Goal: Information Seeking & Learning: Learn about a topic

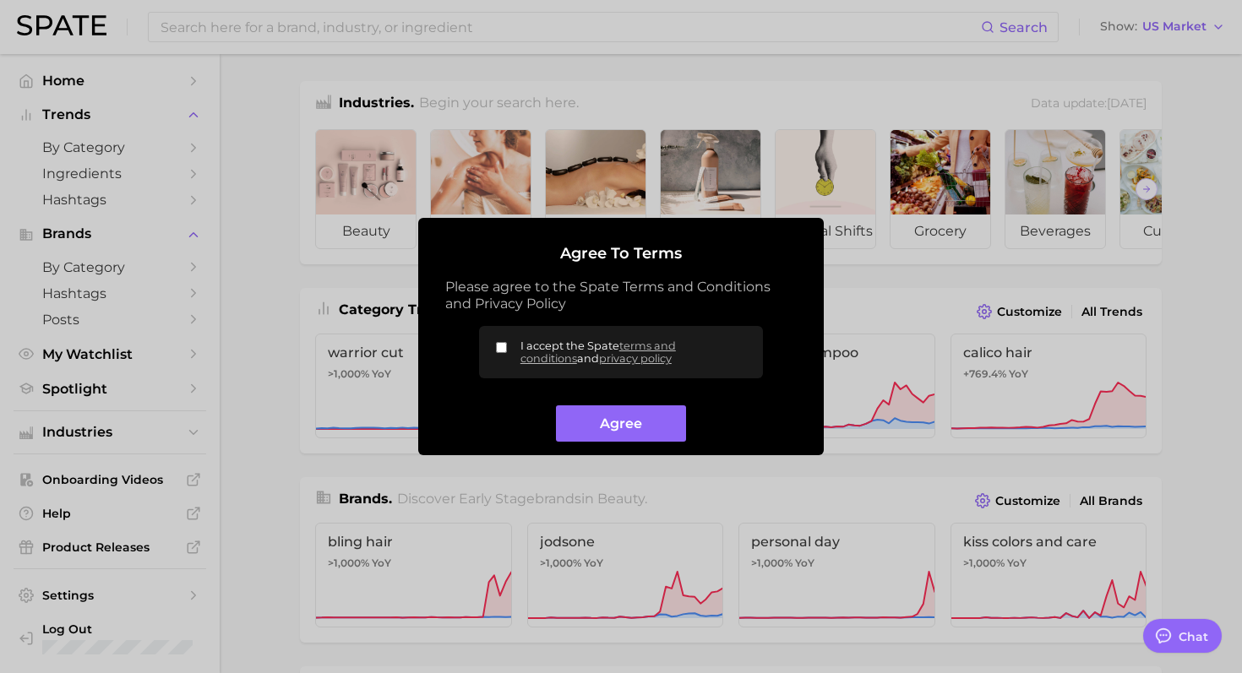
click at [500, 344] on input "I accept the Spate terms and conditions and privacy policy" at bounding box center [501, 347] width 11 height 11
checkbox input "true"
click at [601, 413] on button "Agree" at bounding box center [620, 424] width 129 height 36
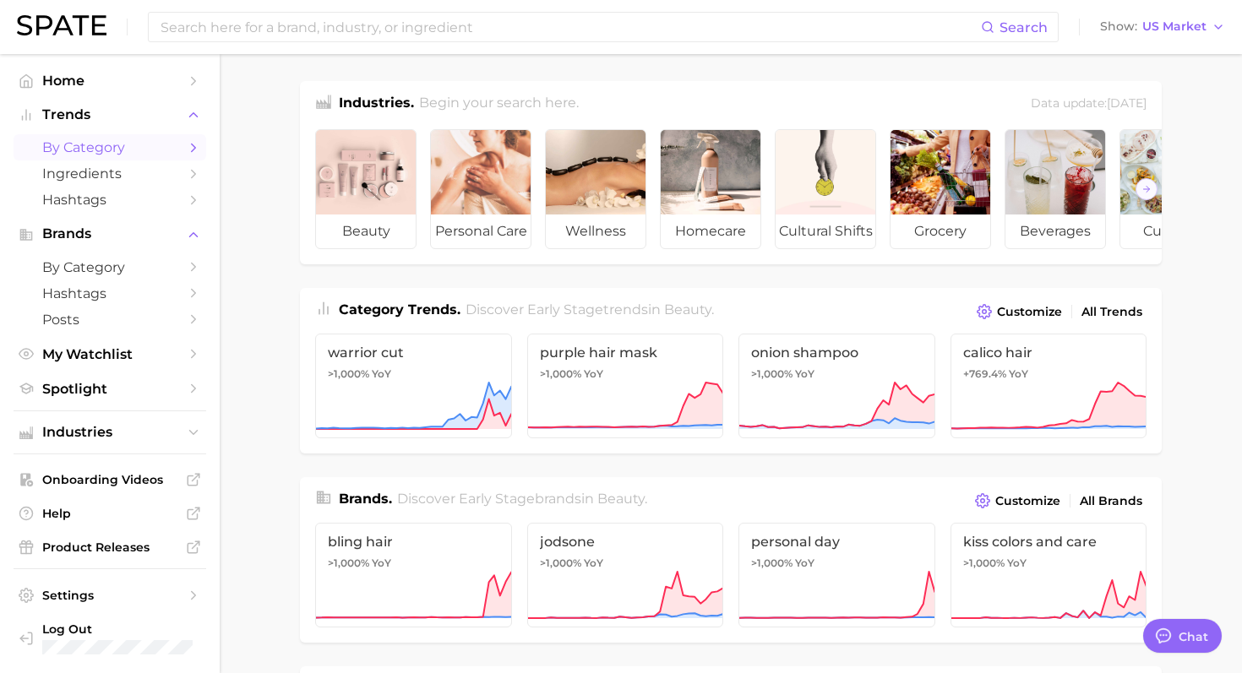
click at [110, 151] on span "by Category" at bounding box center [109, 147] width 135 height 16
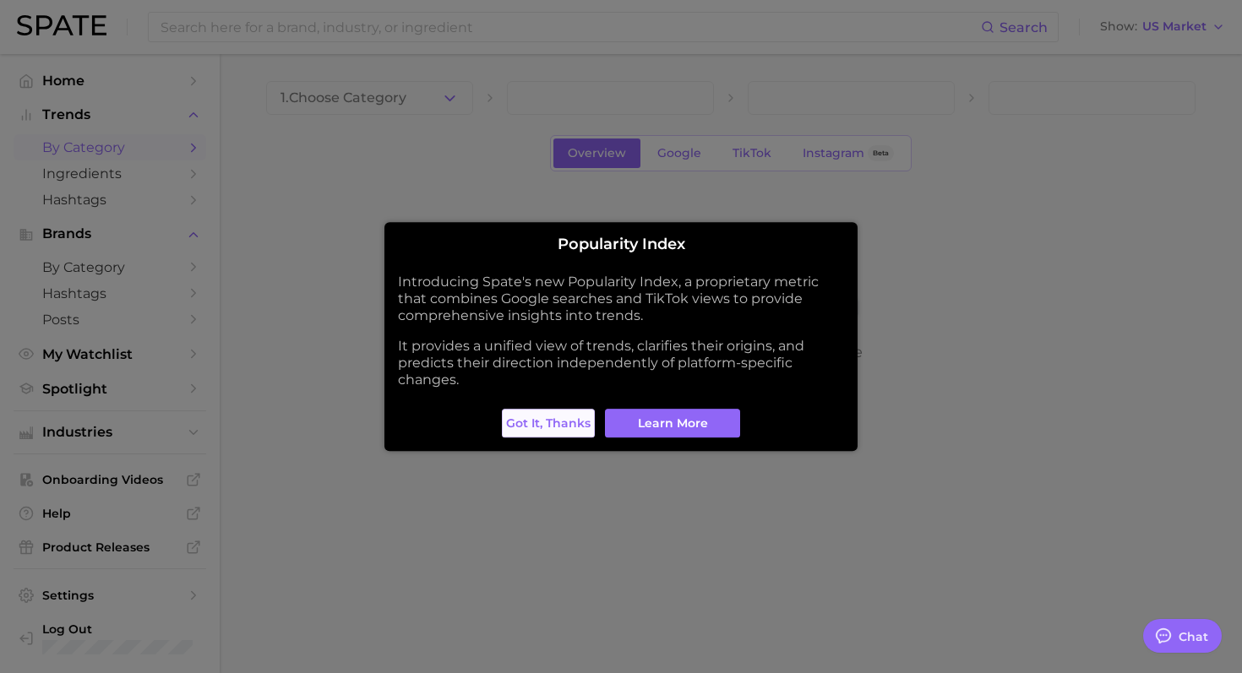
click at [564, 422] on span "Got it, thanks" at bounding box center [548, 424] width 84 height 14
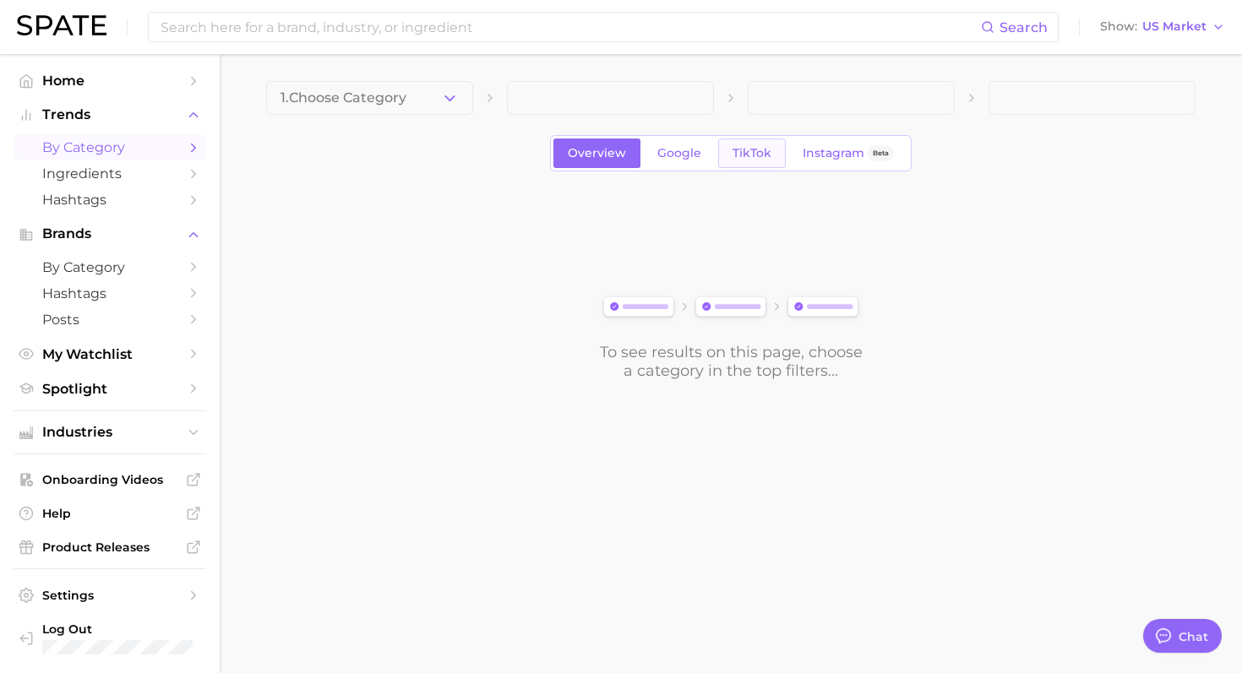
click at [756, 160] on span "TikTok" at bounding box center [752, 153] width 39 height 14
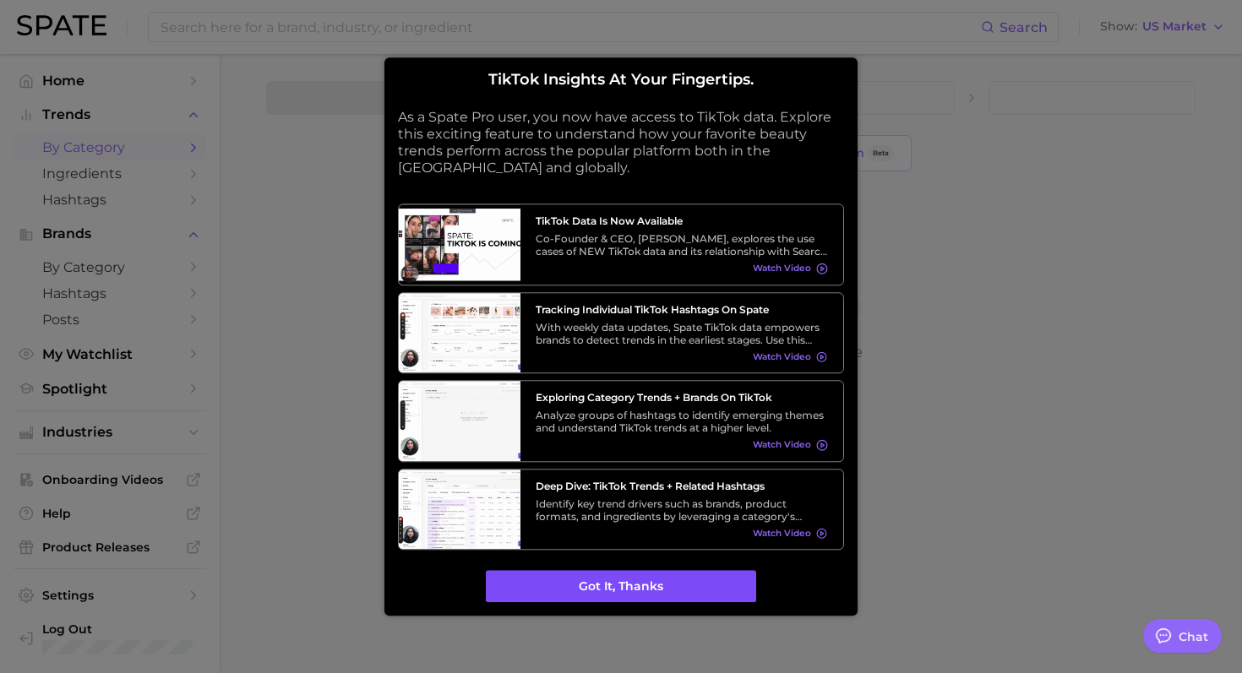
click at [638, 580] on button "Got it, thanks" at bounding box center [621, 587] width 270 height 32
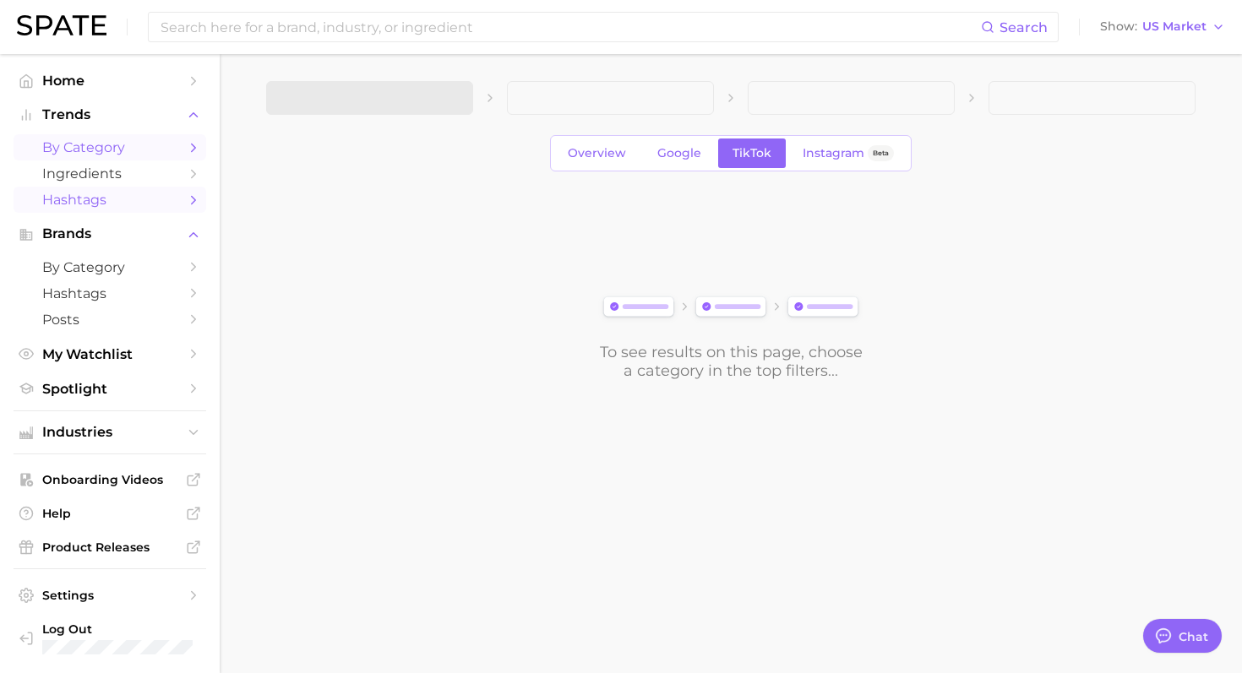
click at [105, 193] on span "Hashtags" at bounding box center [109, 200] width 135 height 16
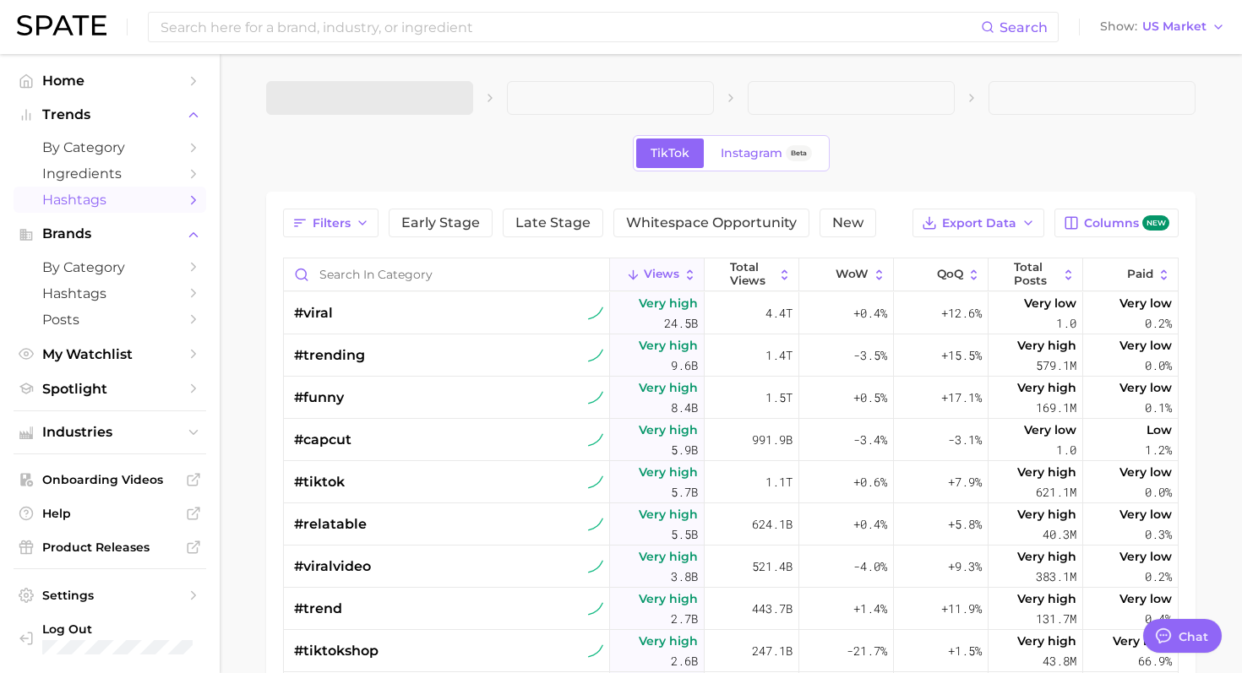
type textarea "x"
click at [559, 99] on span at bounding box center [610, 98] width 207 height 34
click at [494, 276] on input "Search in category" at bounding box center [446, 275] width 325 height 32
type input "summer"
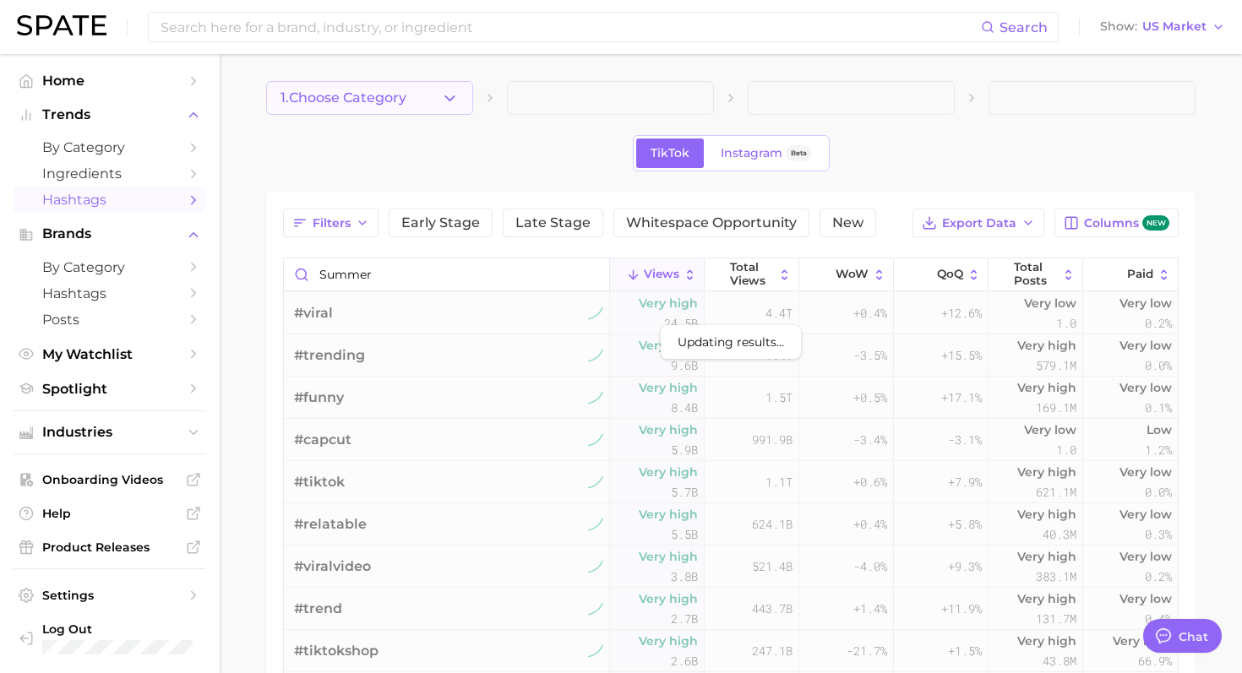
click at [362, 99] on span "1. Choose Category" at bounding box center [344, 97] width 126 height 15
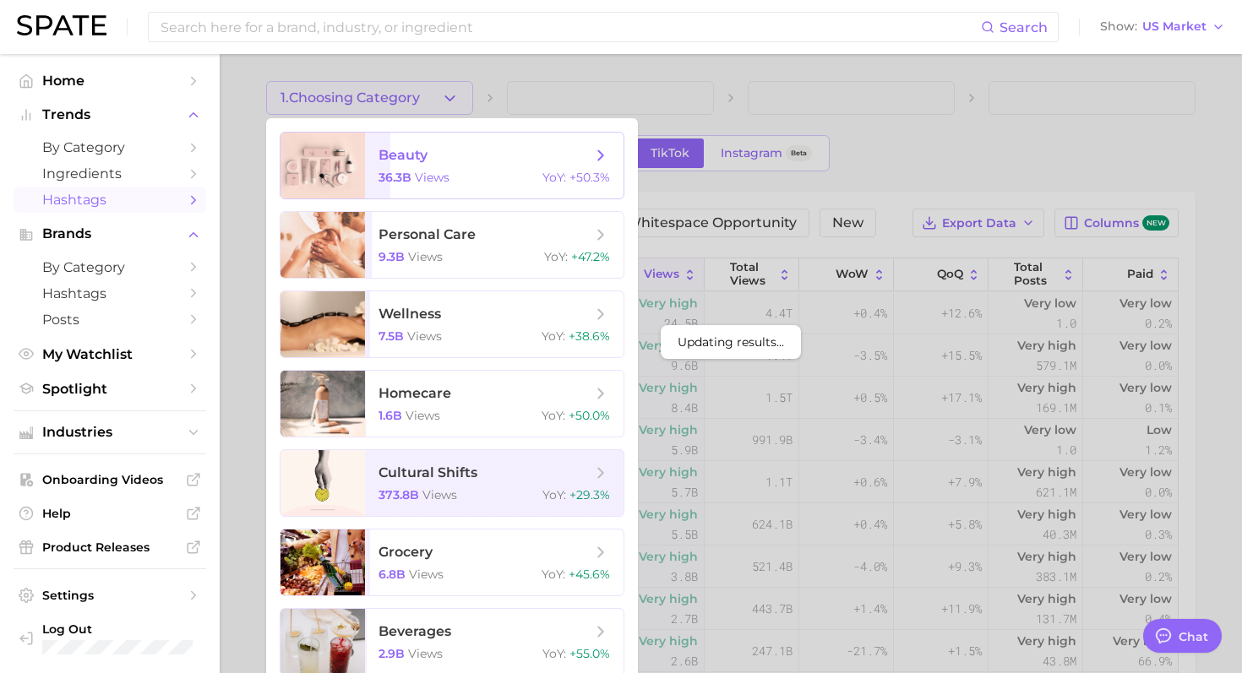
click at [418, 164] on span "beauty" at bounding box center [485, 155] width 213 height 19
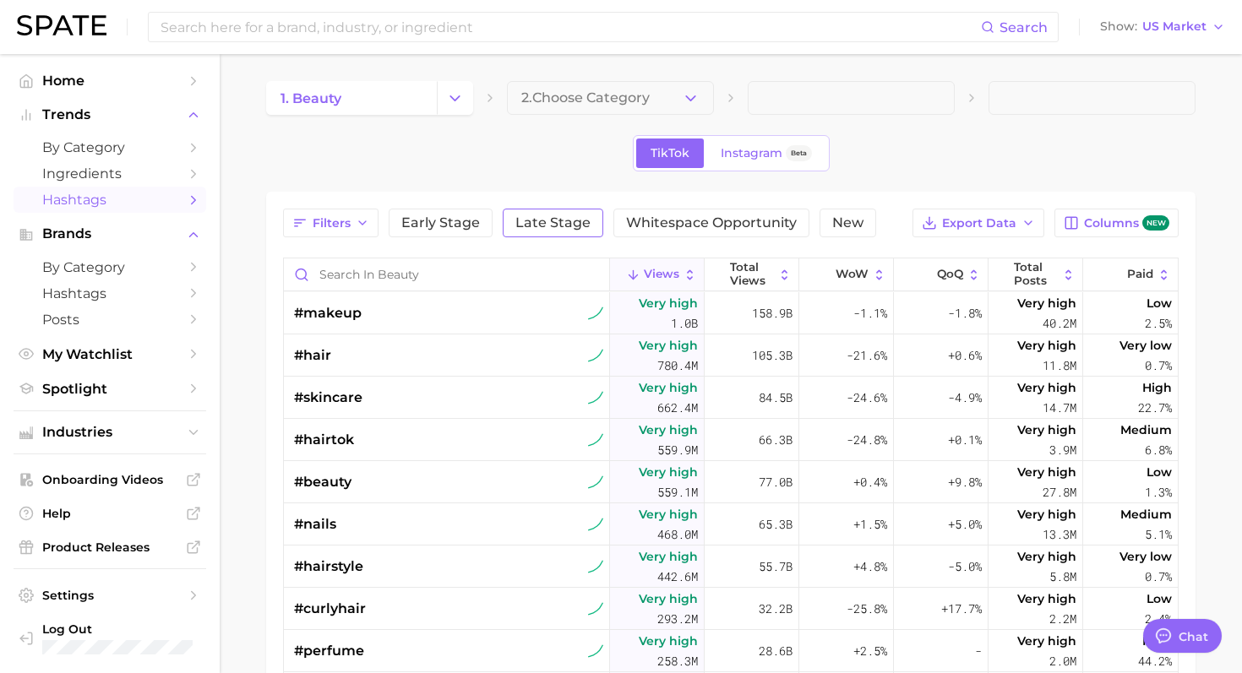
click at [519, 223] on span "Late Stage" at bounding box center [552, 223] width 75 height 14
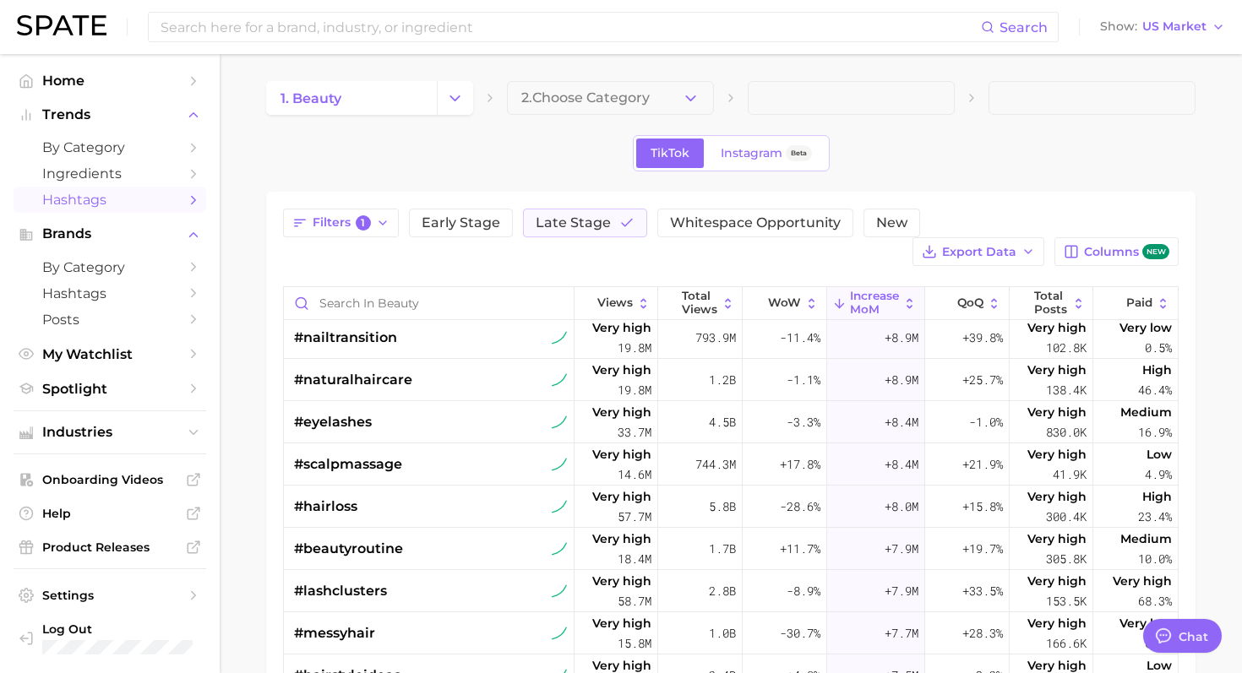
scroll to position [850, 0]
click at [363, 219] on span "1" at bounding box center [363, 222] width 15 height 15
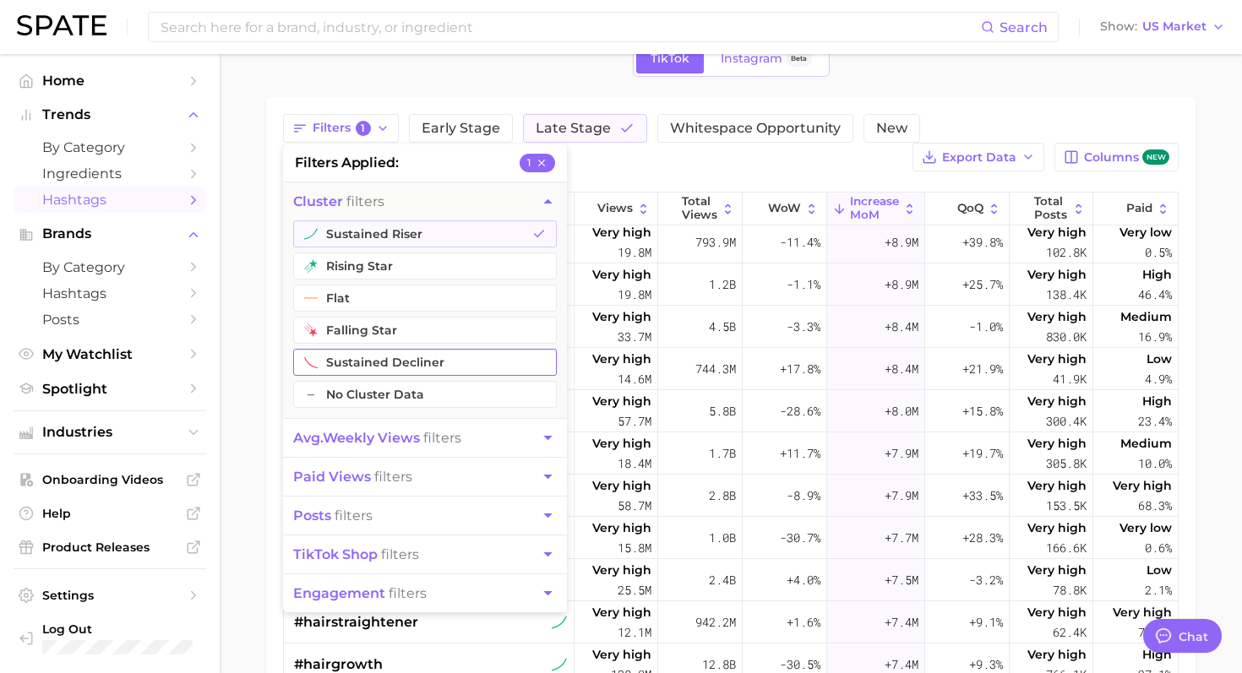
scroll to position [100, 0]
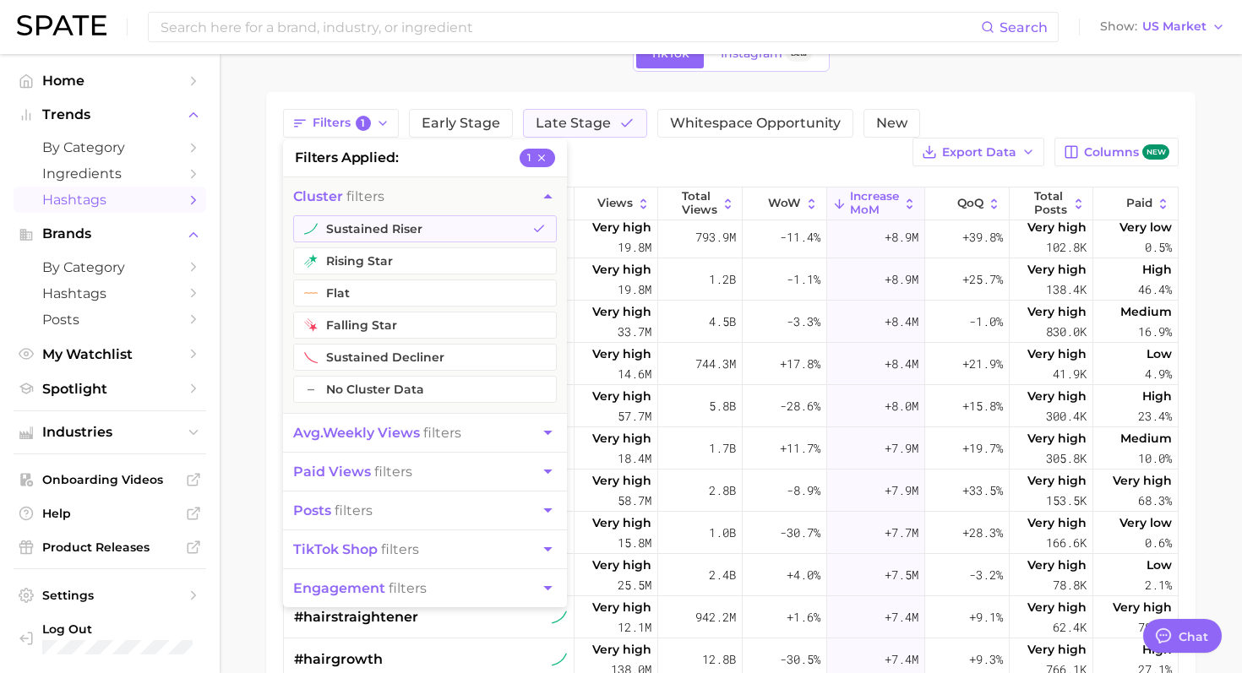
click at [452, 586] on button "engagement filters" at bounding box center [425, 588] width 284 height 38
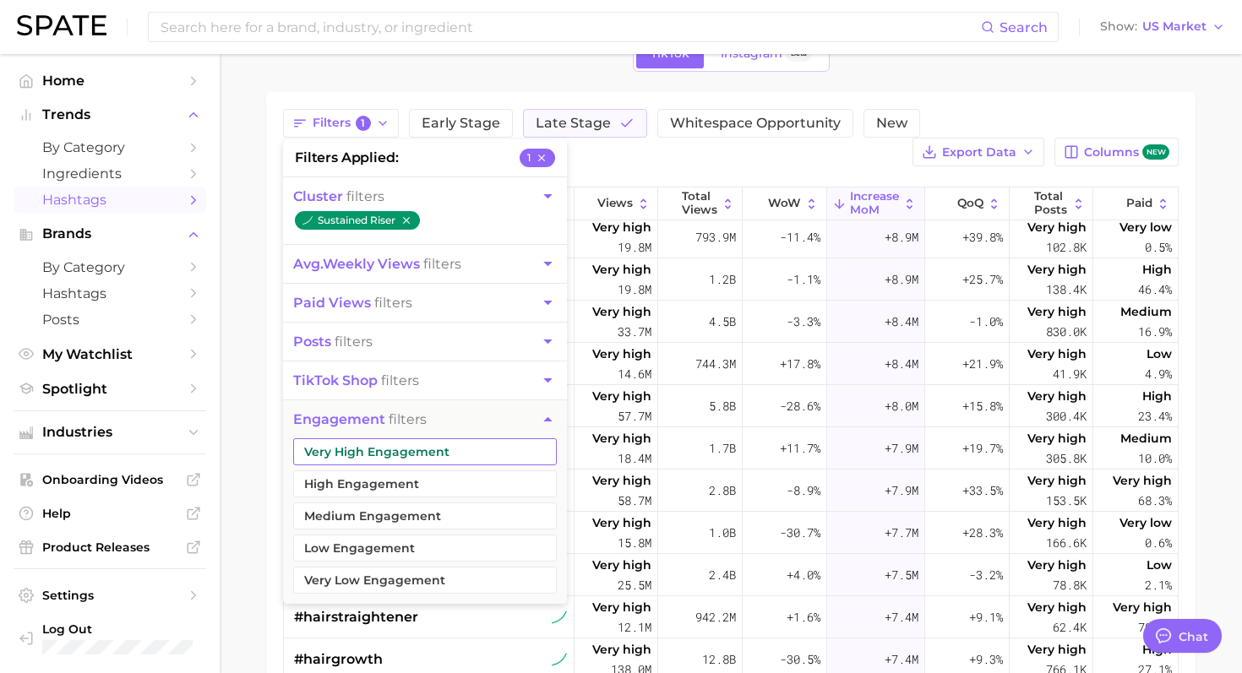
click at [465, 453] on button "Very High Engagement" at bounding box center [425, 452] width 264 height 27
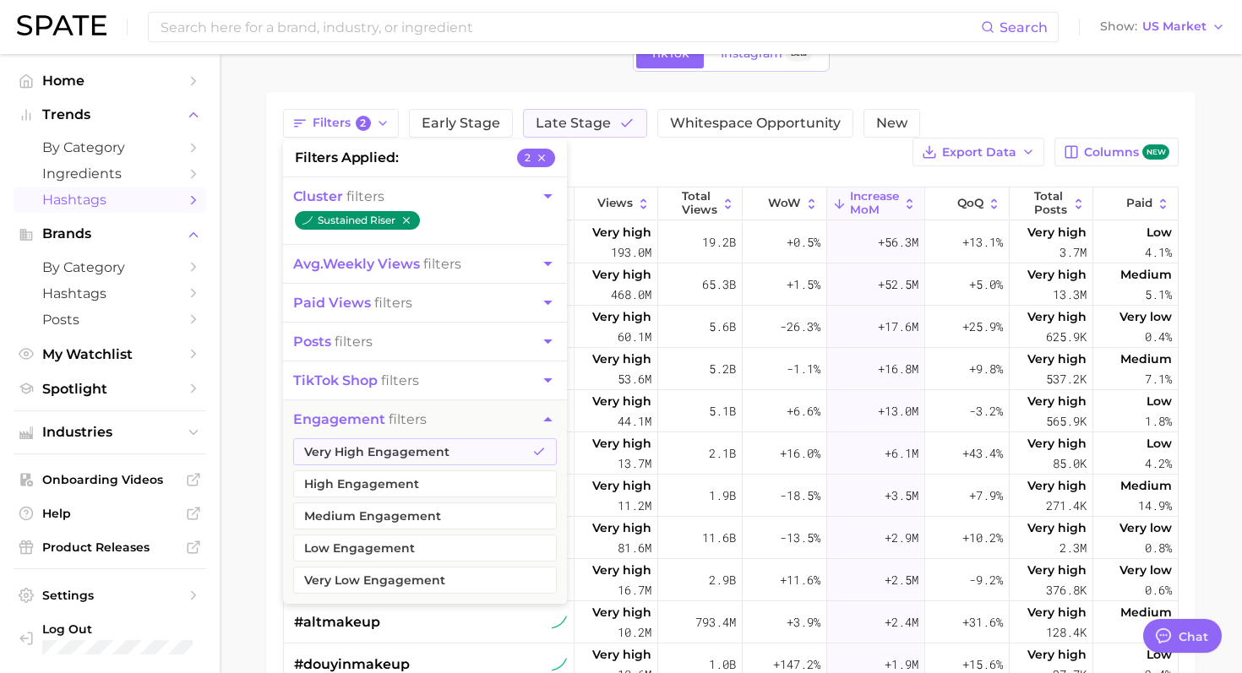
click at [667, 148] on div "Filters 2 filters applied 2 cluster filters sustained riser avg. weekly views f…" at bounding box center [731, 137] width 896 height 57
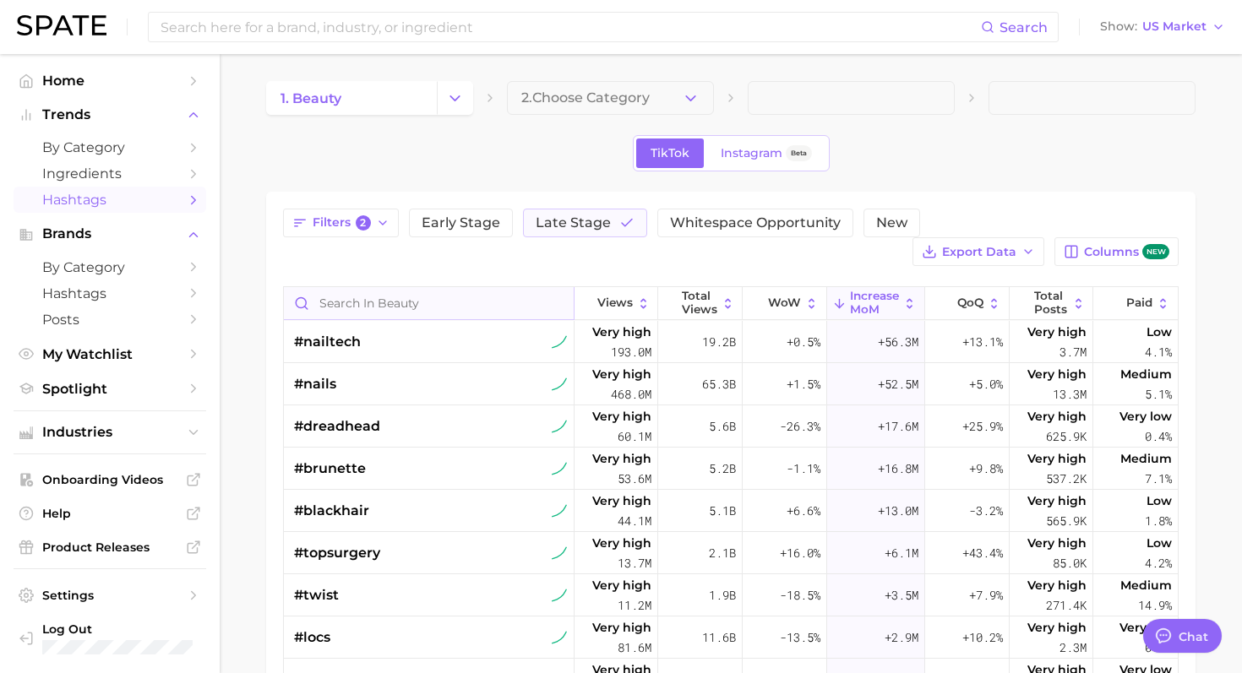
click at [366, 303] on input "Search in beauty" at bounding box center [429, 303] width 290 height 32
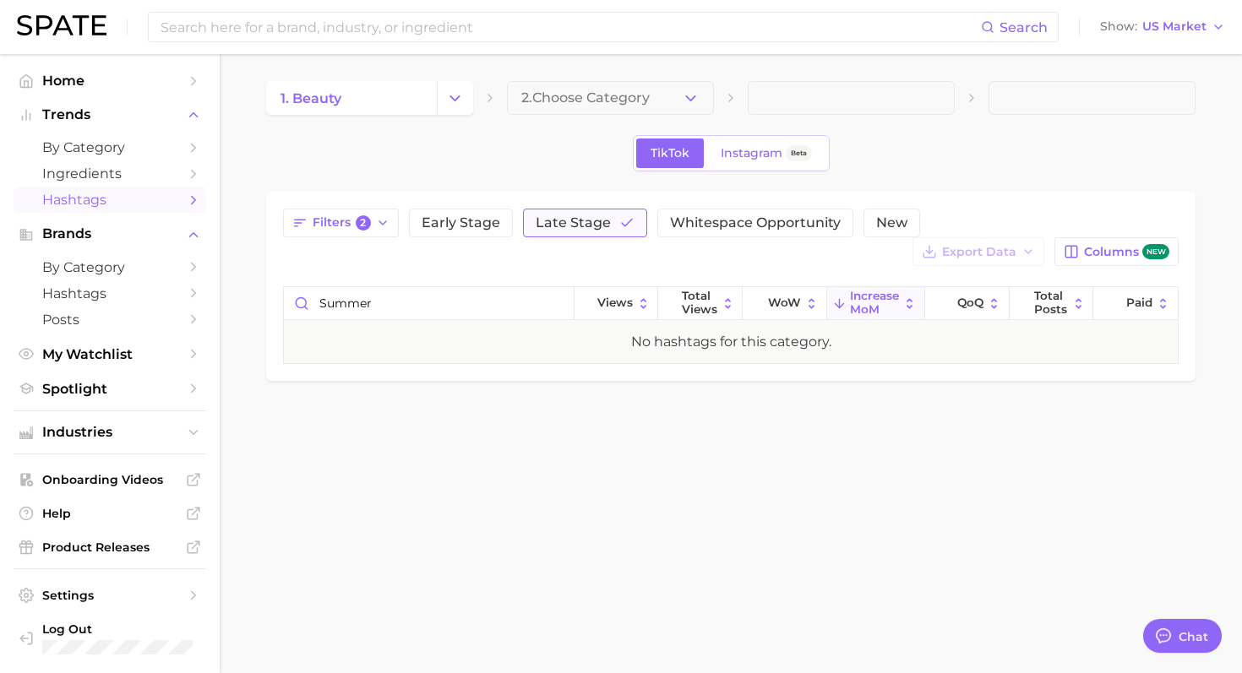
click at [587, 221] on span "Late Stage" at bounding box center [573, 223] width 75 height 14
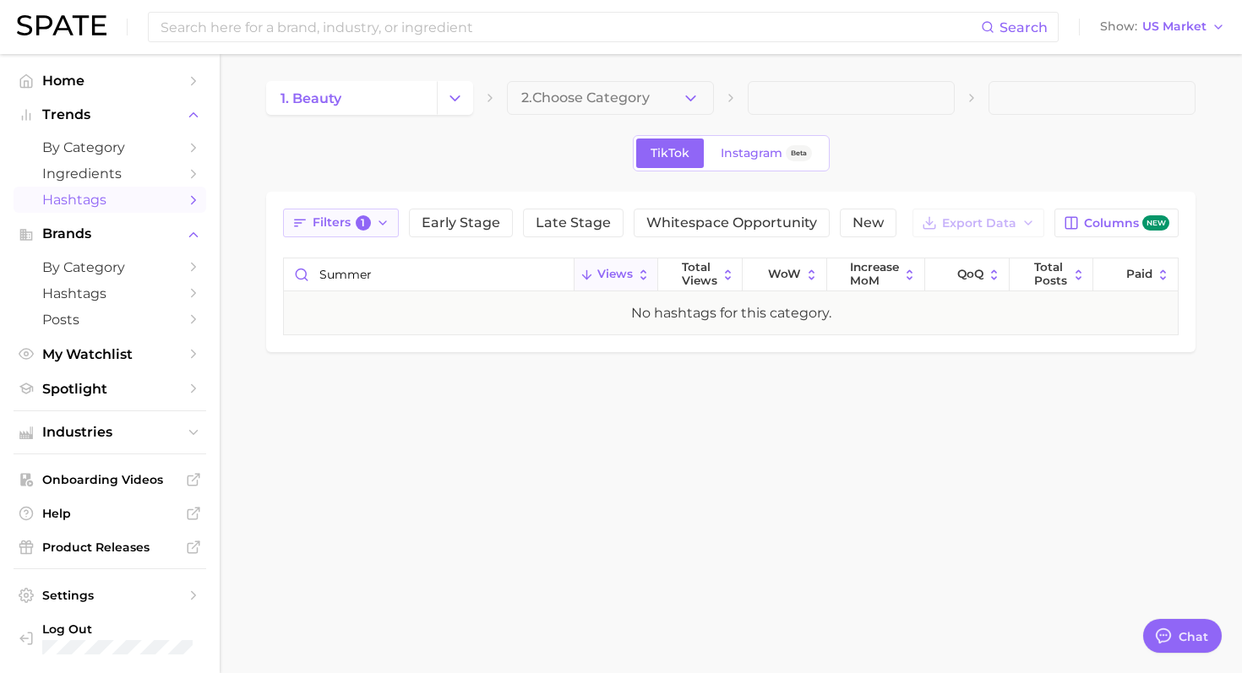
click at [383, 235] on button "Filters 1" at bounding box center [341, 223] width 116 height 29
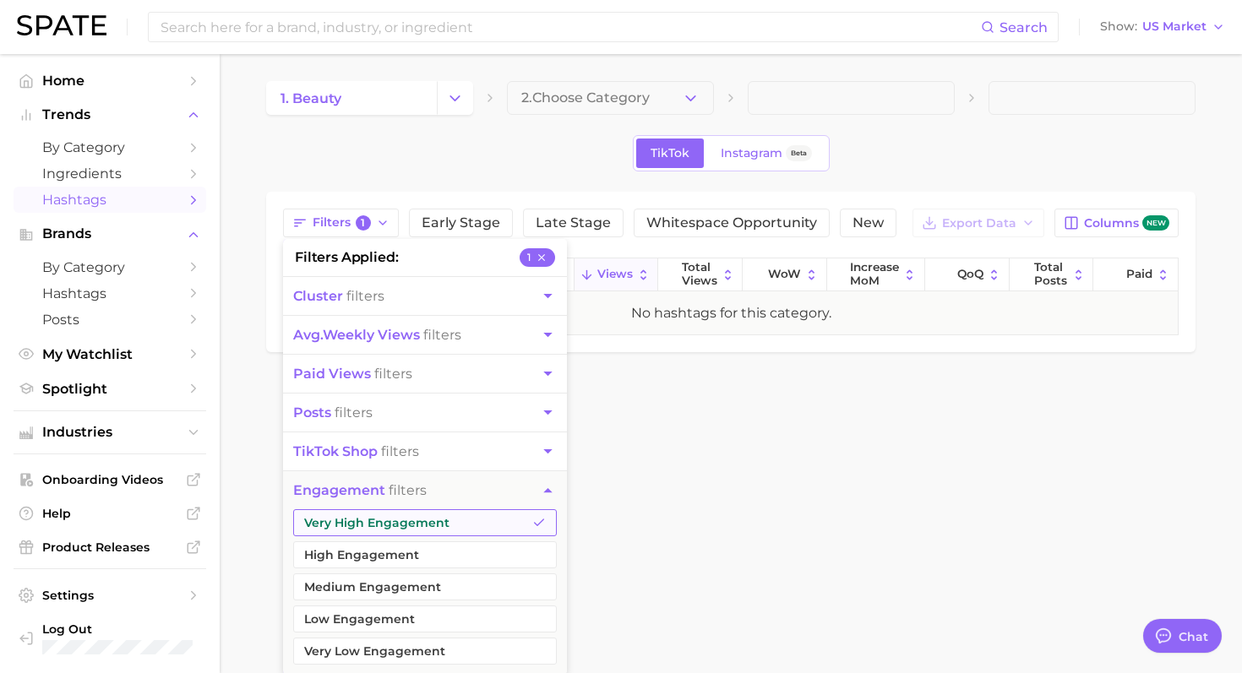
click at [482, 527] on button "Very High Engagement" at bounding box center [425, 522] width 264 height 27
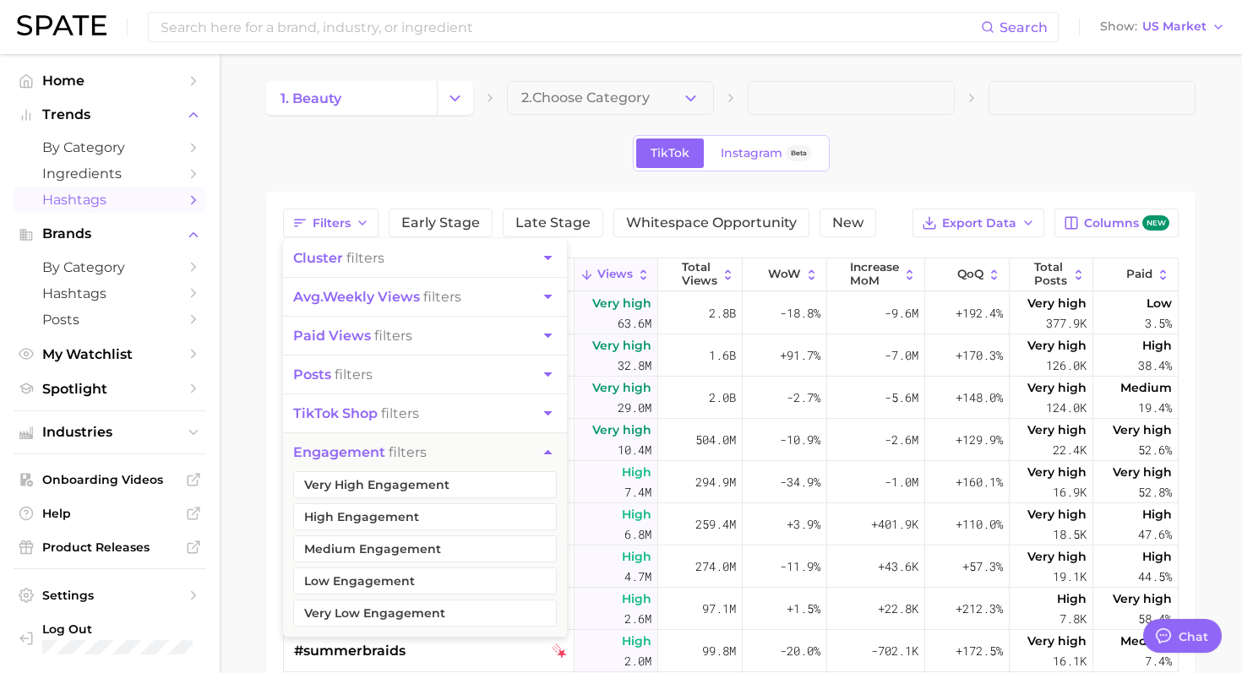
click at [531, 158] on div "TikTok Instagram Beta" at bounding box center [730, 153] width 929 height 36
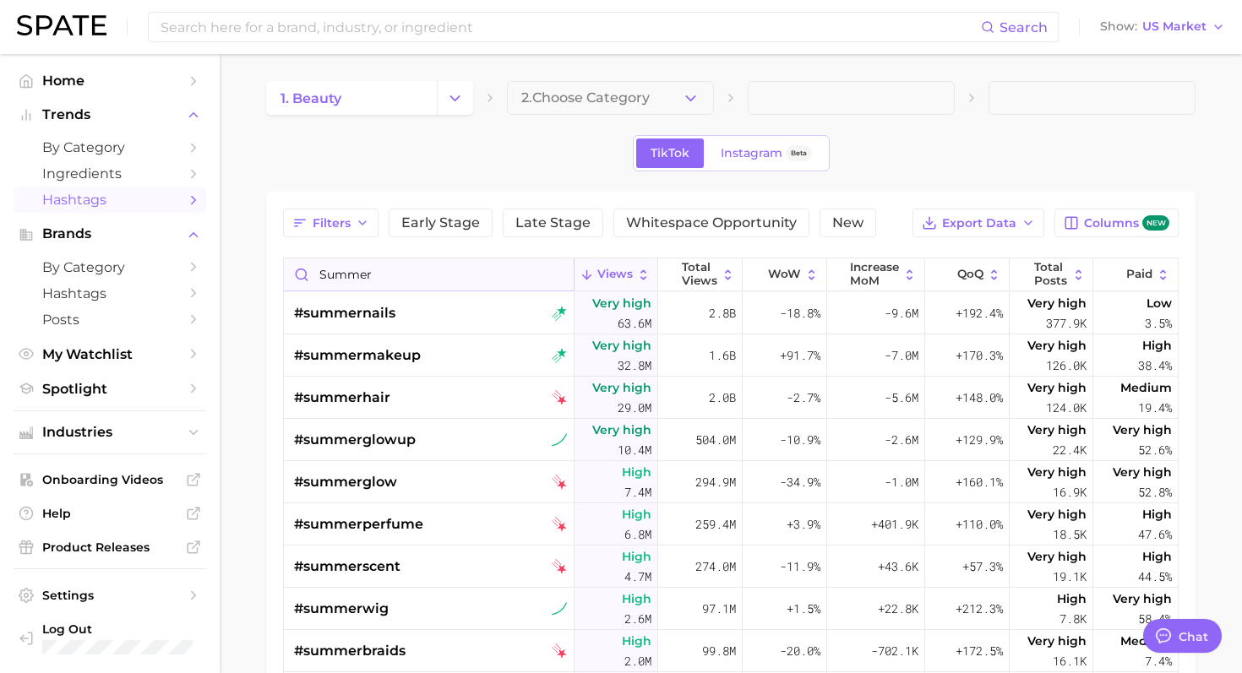
click at [395, 273] on input "summer" at bounding box center [429, 275] width 290 height 32
type input "s"
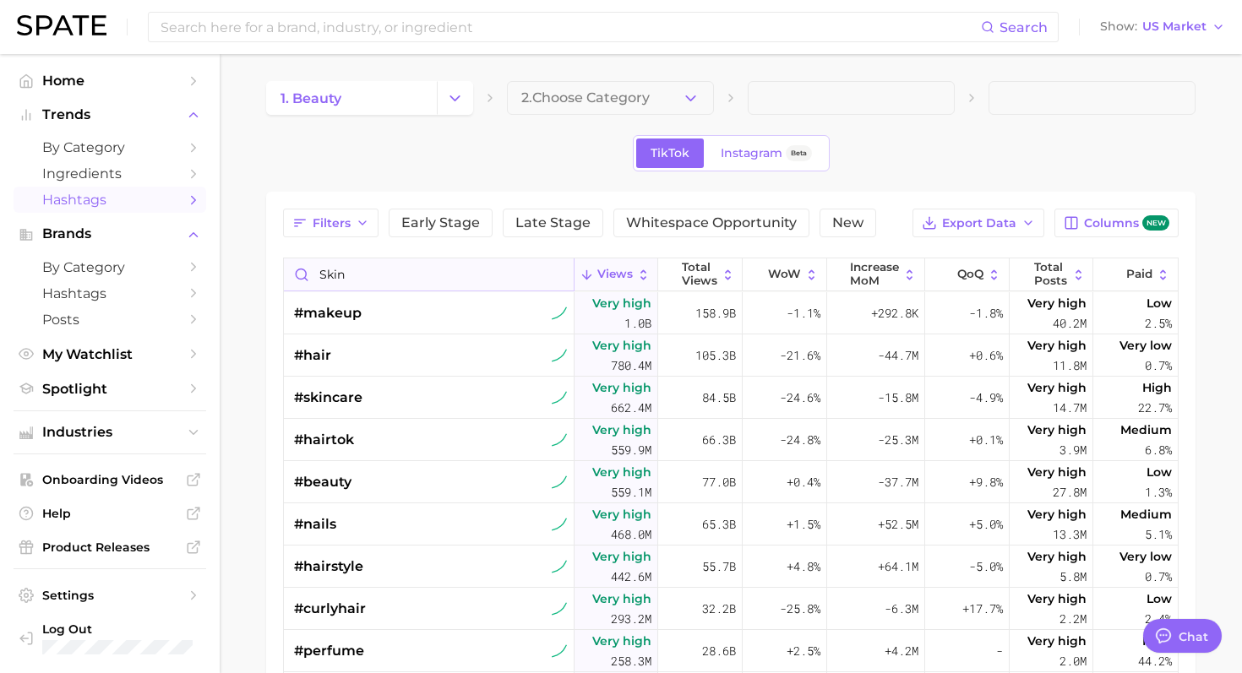
type input "skin"
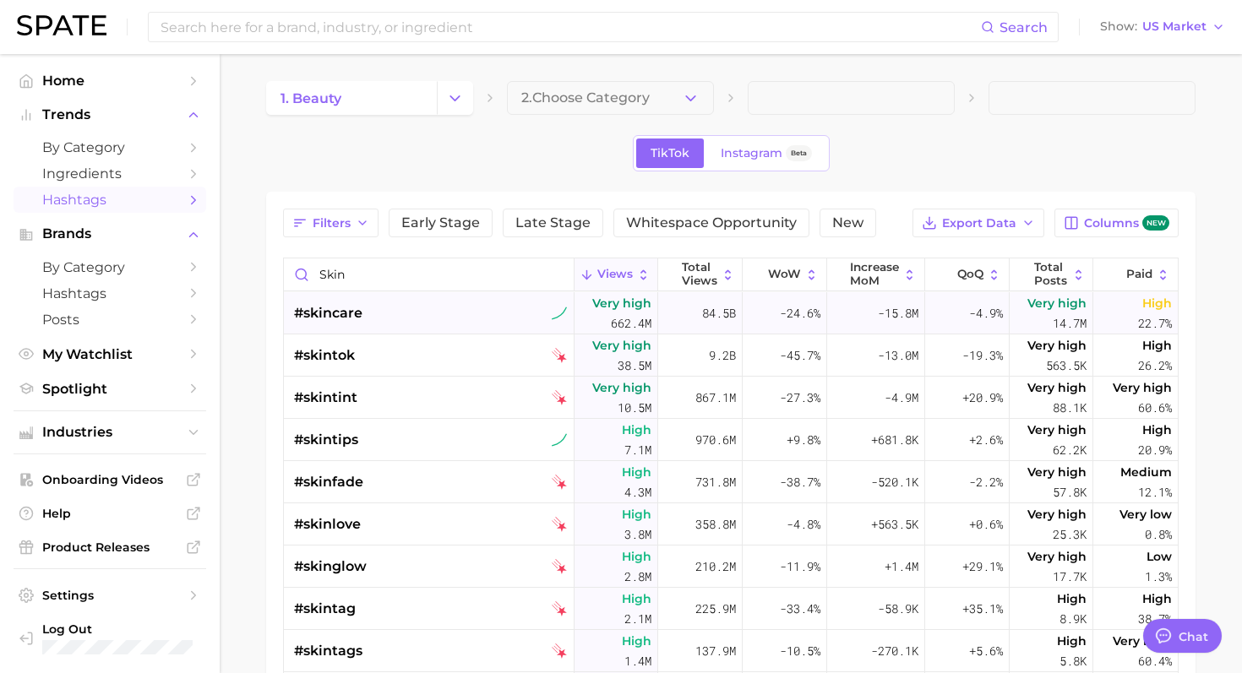
drag, startPoint x: 449, startPoint y: 440, endPoint x: 324, endPoint y: 314, distance: 177.4
click at [390, 270] on input "skin" at bounding box center [429, 275] width 290 height 32
type input "s"
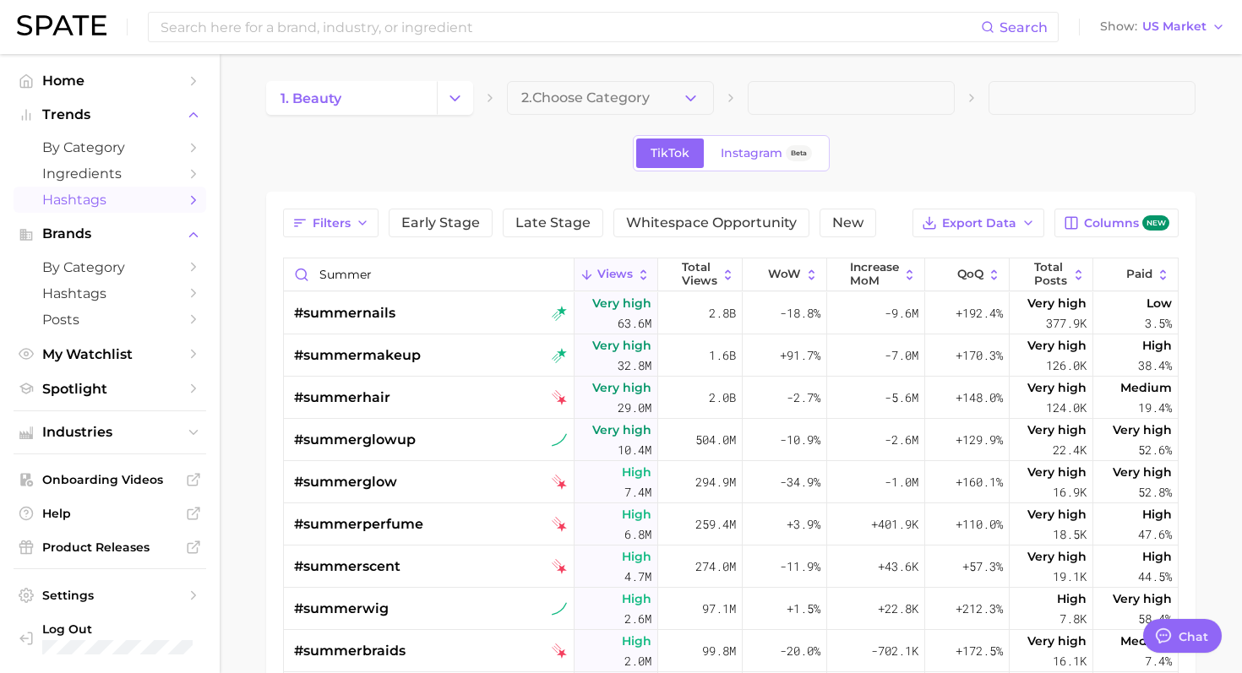
click at [386, 148] on div "TikTok Instagram Beta" at bounding box center [730, 153] width 929 height 36
click at [389, 283] on input "summer" at bounding box center [429, 275] width 290 height 32
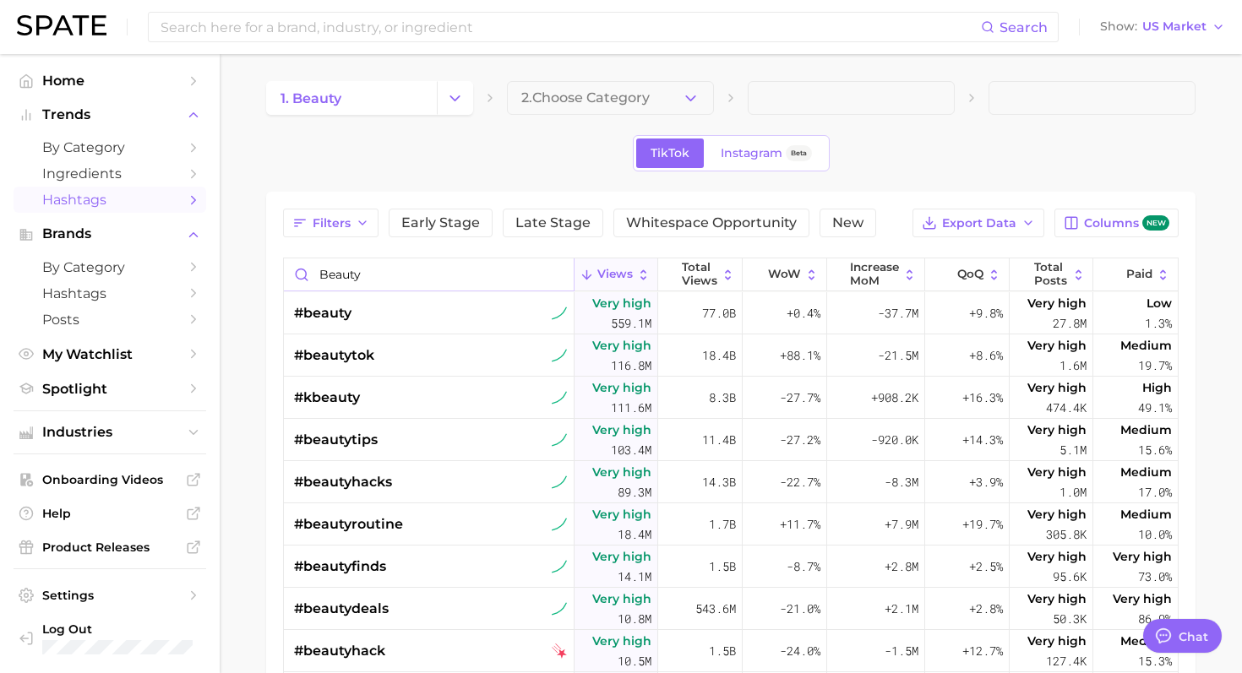
type input "beauty"
click at [298, 165] on div "TikTok Instagram Beta" at bounding box center [730, 153] width 929 height 36
